Goal: Communication & Community: Participate in discussion

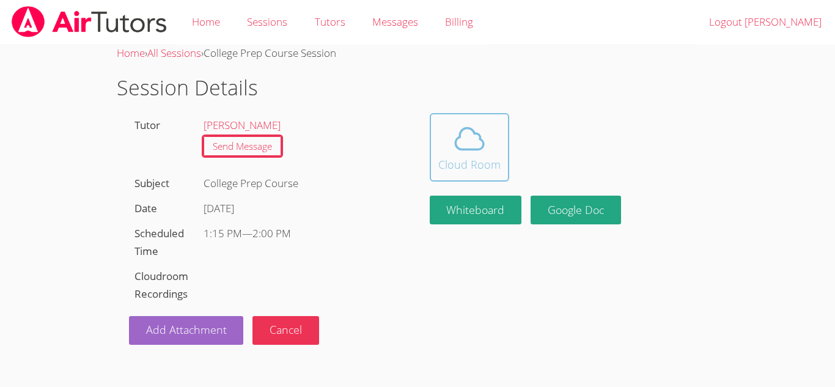
click at [447, 134] on span at bounding box center [469, 139] width 62 height 34
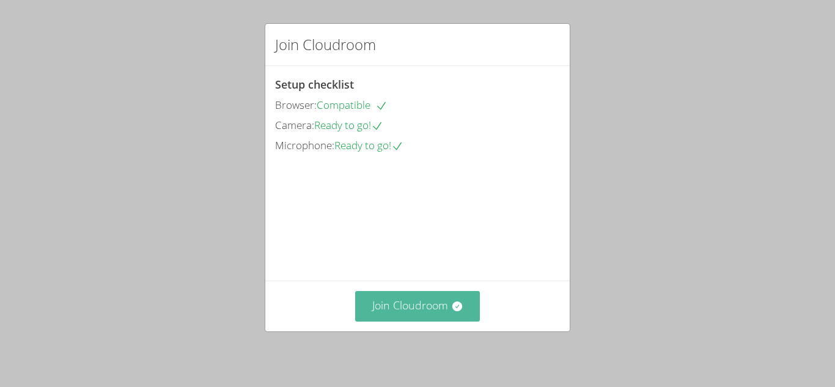
click at [452, 307] on icon at bounding box center [457, 306] width 10 height 10
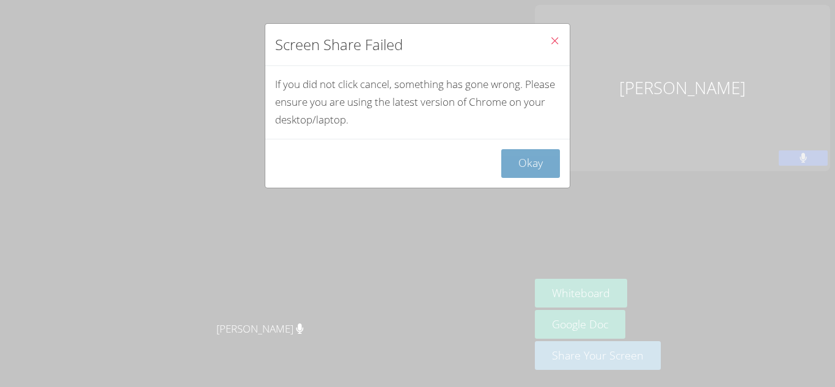
click at [529, 162] on button "Okay" at bounding box center [530, 163] width 59 height 29
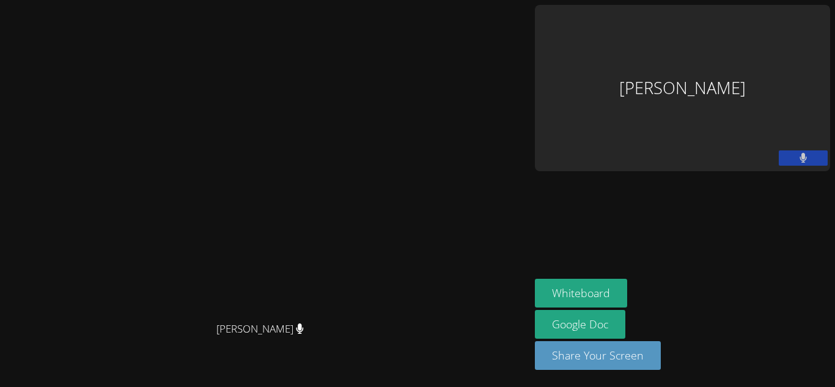
click at [711, 234] on aside "[PERSON_NAME] Whiteboard Google Doc Share Your Screen" at bounding box center [682, 193] width 305 height 387
click at [275, 228] on video at bounding box center [265, 169] width 183 height 293
click at [661, 361] on button "Share Your Screen" at bounding box center [598, 355] width 126 height 29
